Goal: Navigation & Orientation: Find specific page/section

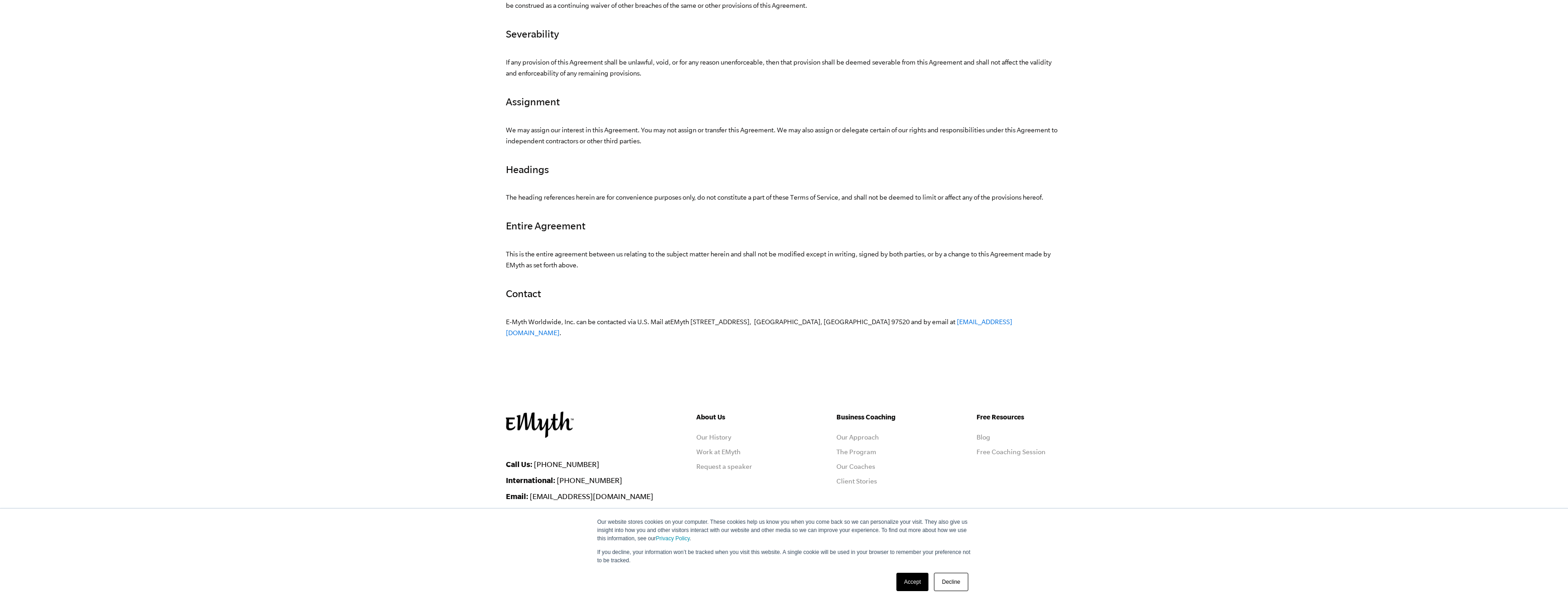
scroll to position [2623, 0]
click at [860, 462] on link "Our Coaches" at bounding box center [856, 466] width 39 height 8
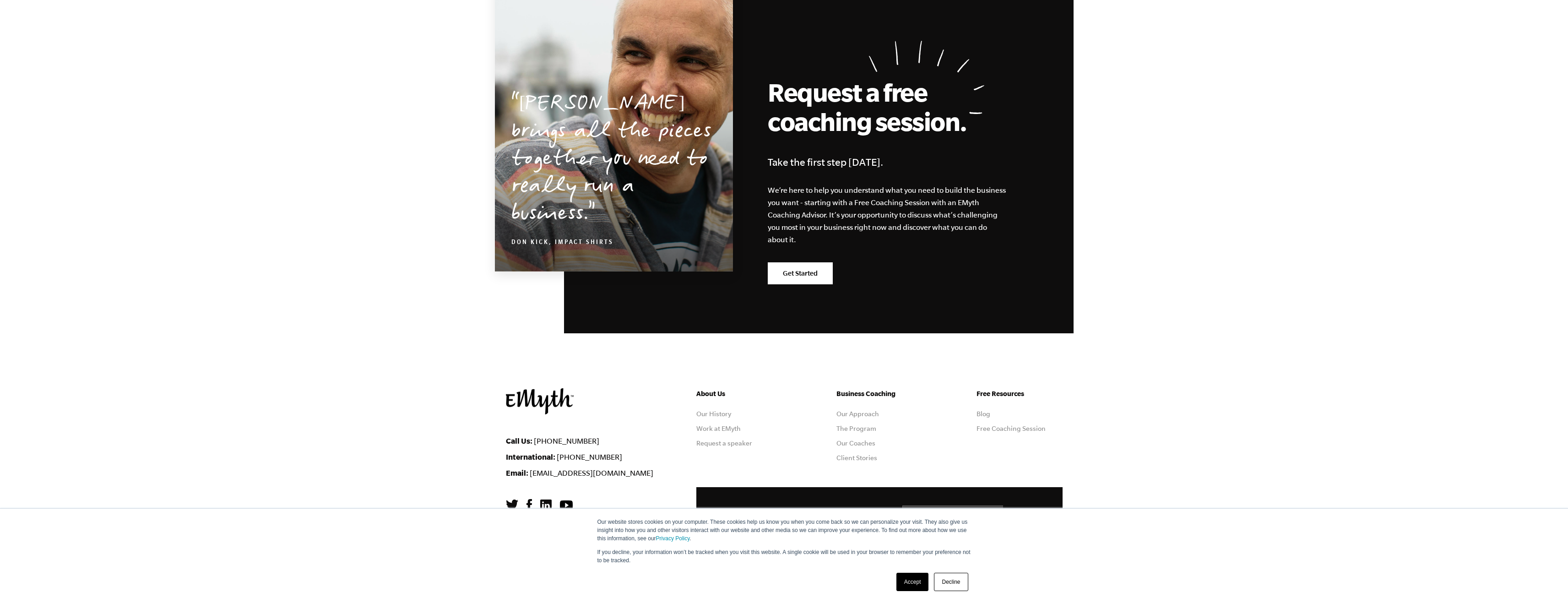
scroll to position [1439, 0]
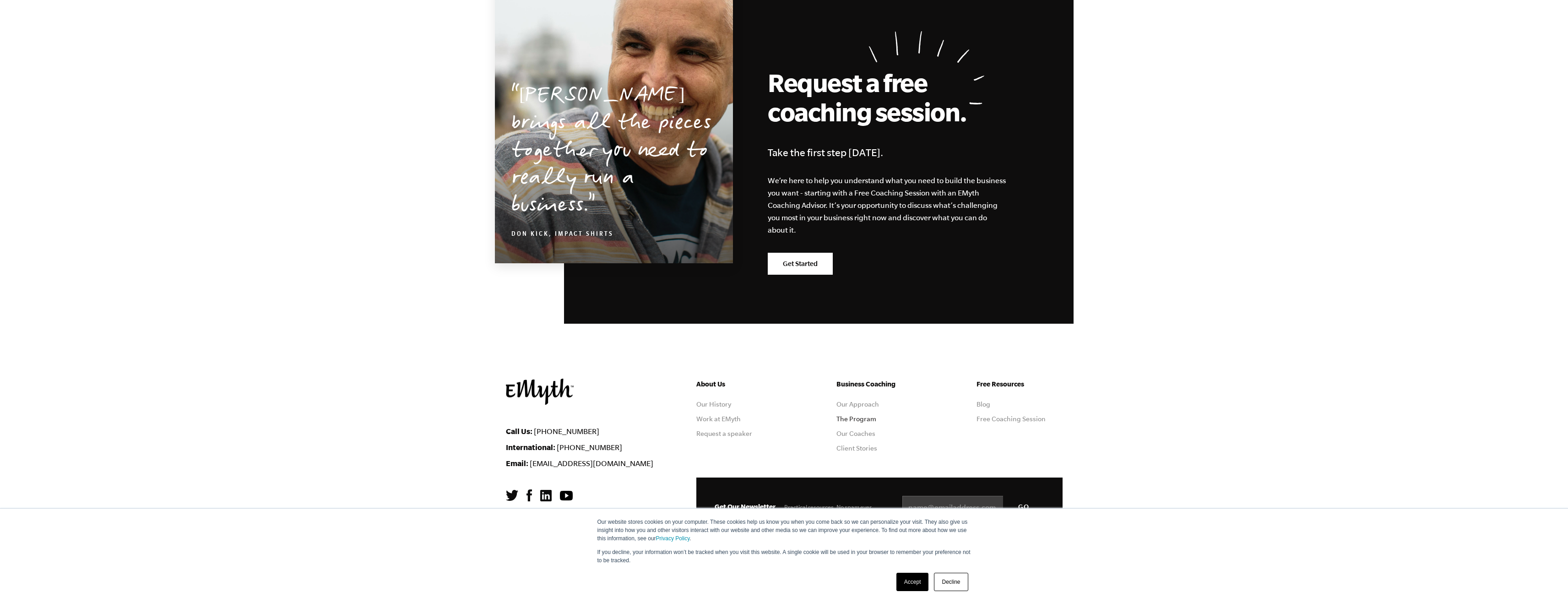
click at [862, 417] on link "The Program" at bounding box center [856, 419] width 40 height 8
